Goal: Transaction & Acquisition: Purchase product/service

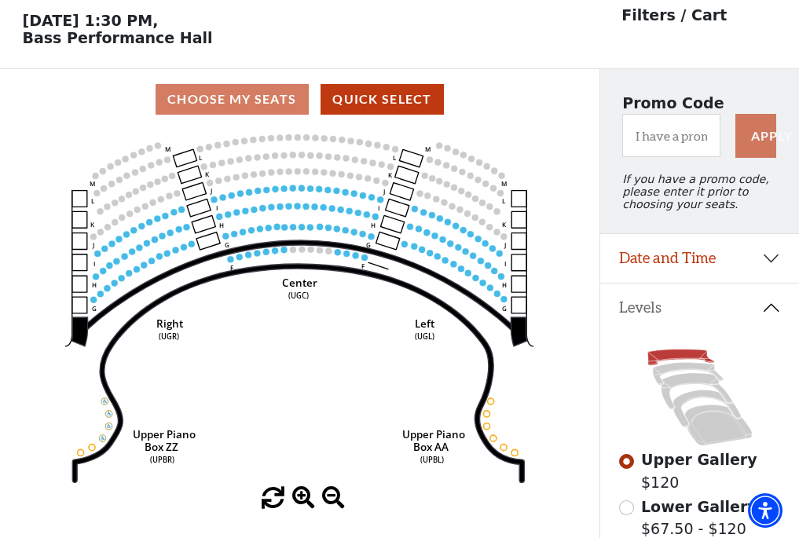
scroll to position [73, 0]
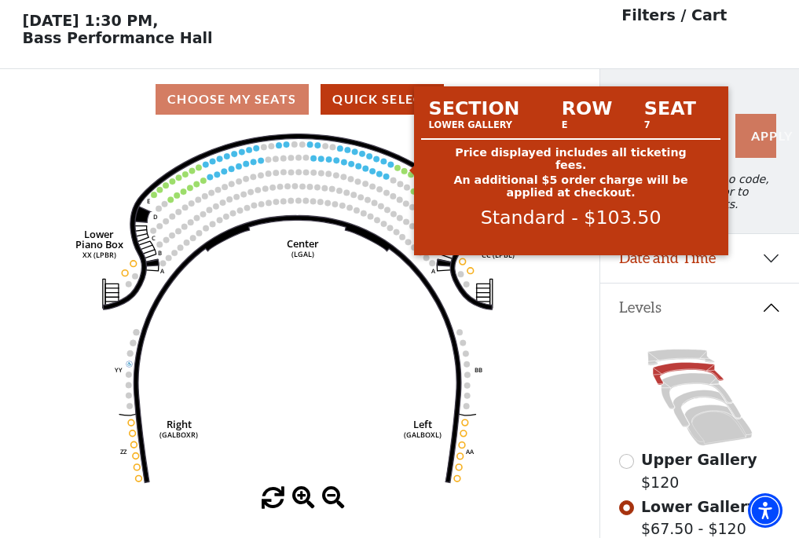
scroll to position [73, 0]
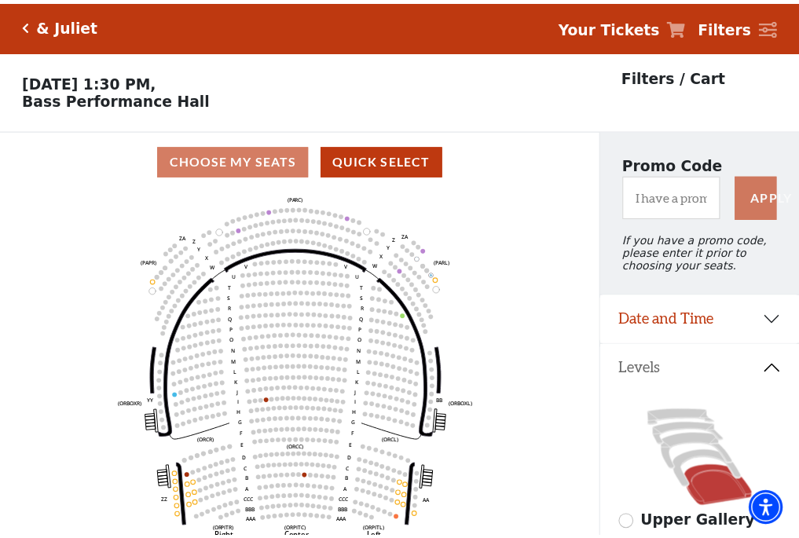
scroll to position [73, 0]
